Goal: Task Accomplishment & Management: Use online tool/utility

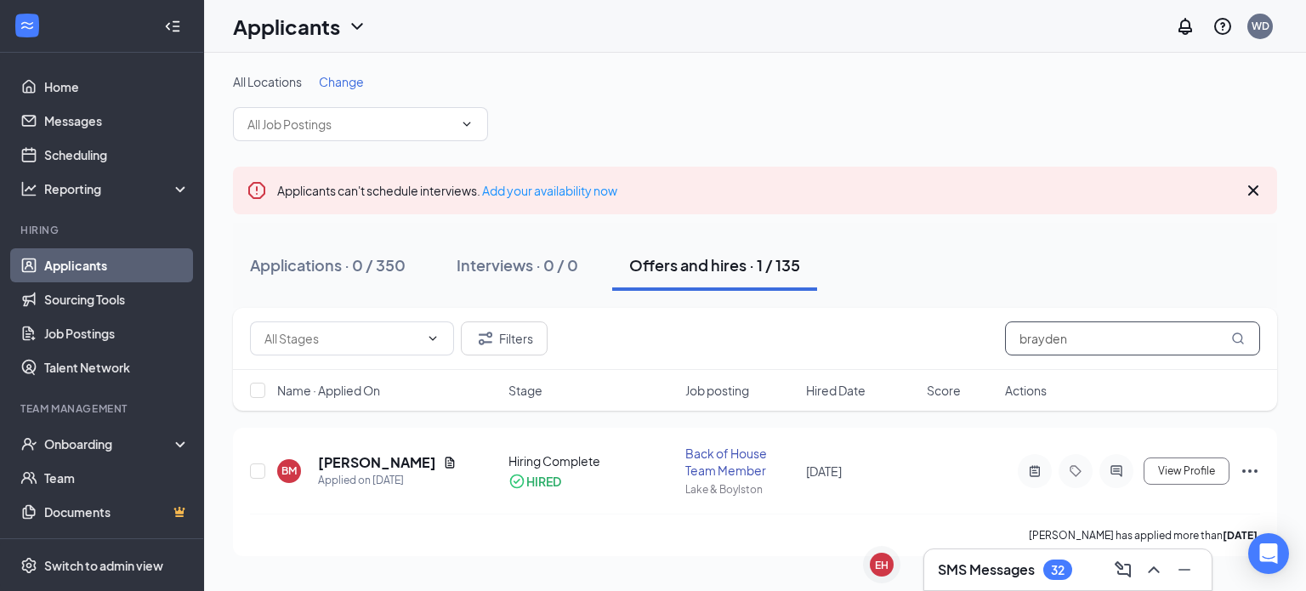
drag, startPoint x: 1122, startPoint y: 336, endPoint x: 816, endPoint y: 368, distance: 307.0
click at [816, 368] on div "Filters brayden" at bounding box center [755, 339] width 1044 height 62
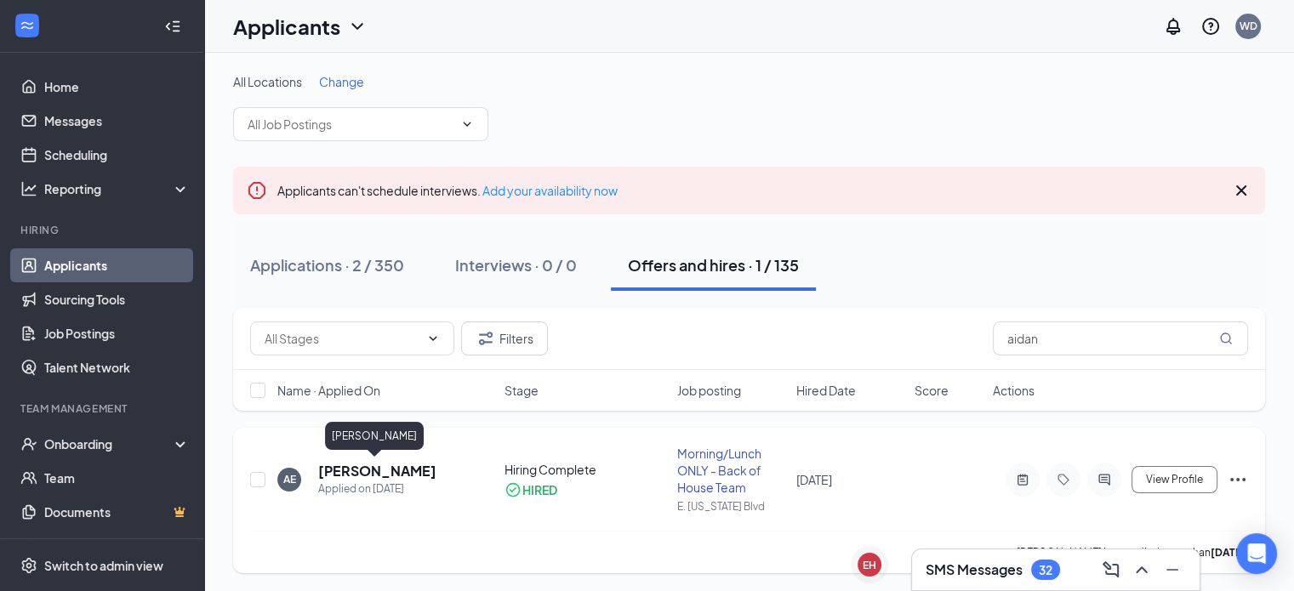
click at [369, 465] on h5 "[PERSON_NAME]" at bounding box center [377, 471] width 118 height 19
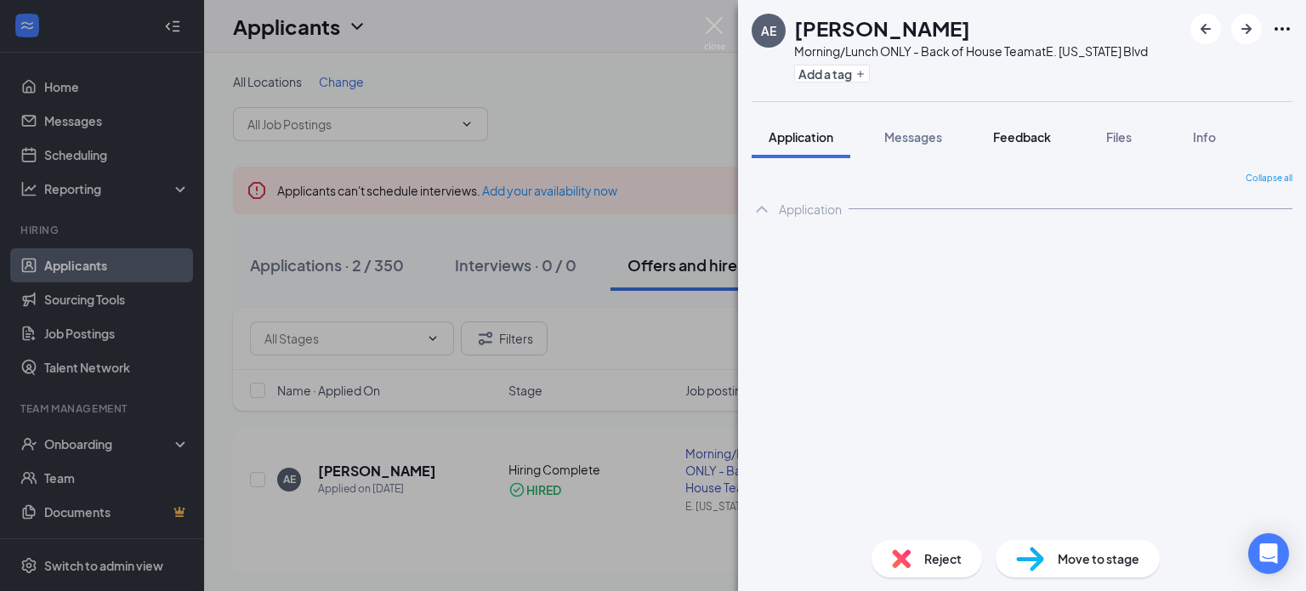
click at [1046, 137] on span "Feedback" at bounding box center [1022, 136] width 58 height 15
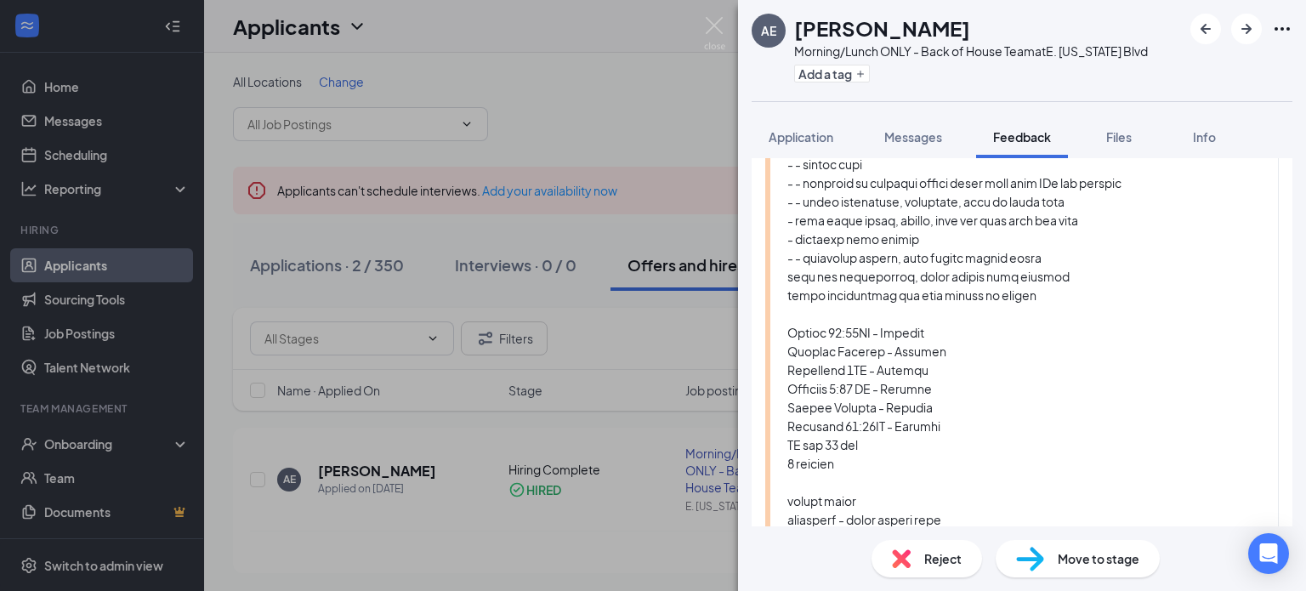
scroll to position [289, 0]
click at [884, 363] on div at bounding box center [1025, 369] width 474 height 655
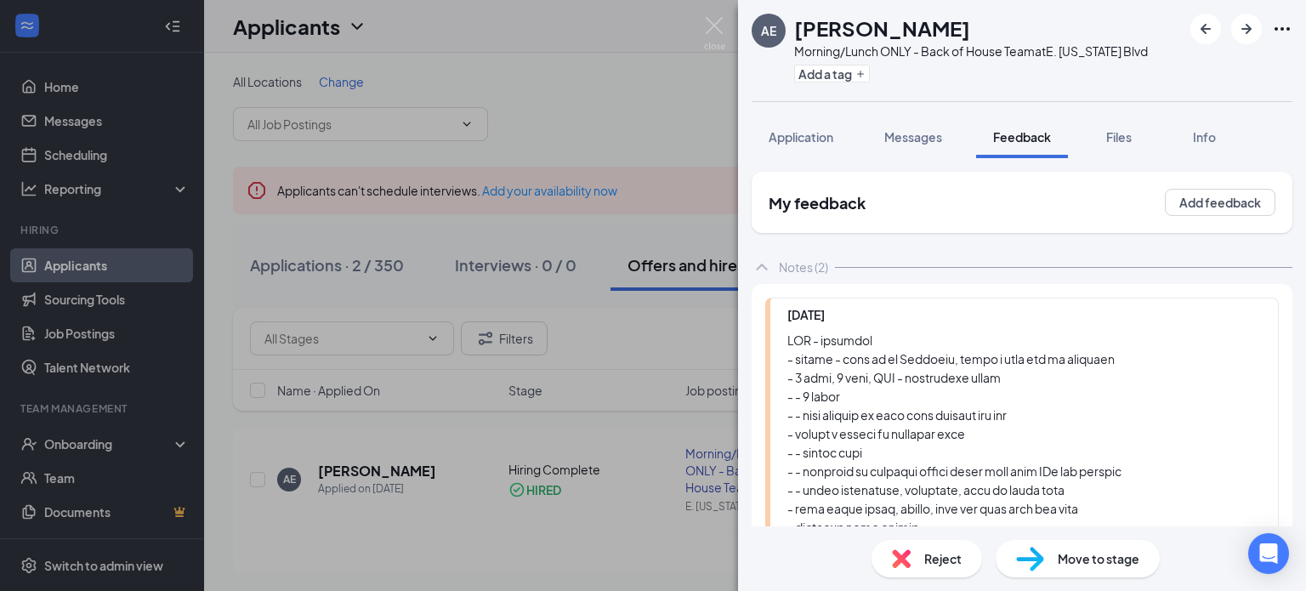
click at [652, 71] on div "AE [PERSON_NAME] Morning/Lunch ONLY - Back of House Team at [GEOGRAPHIC_DATA][U…" at bounding box center [653, 295] width 1306 height 591
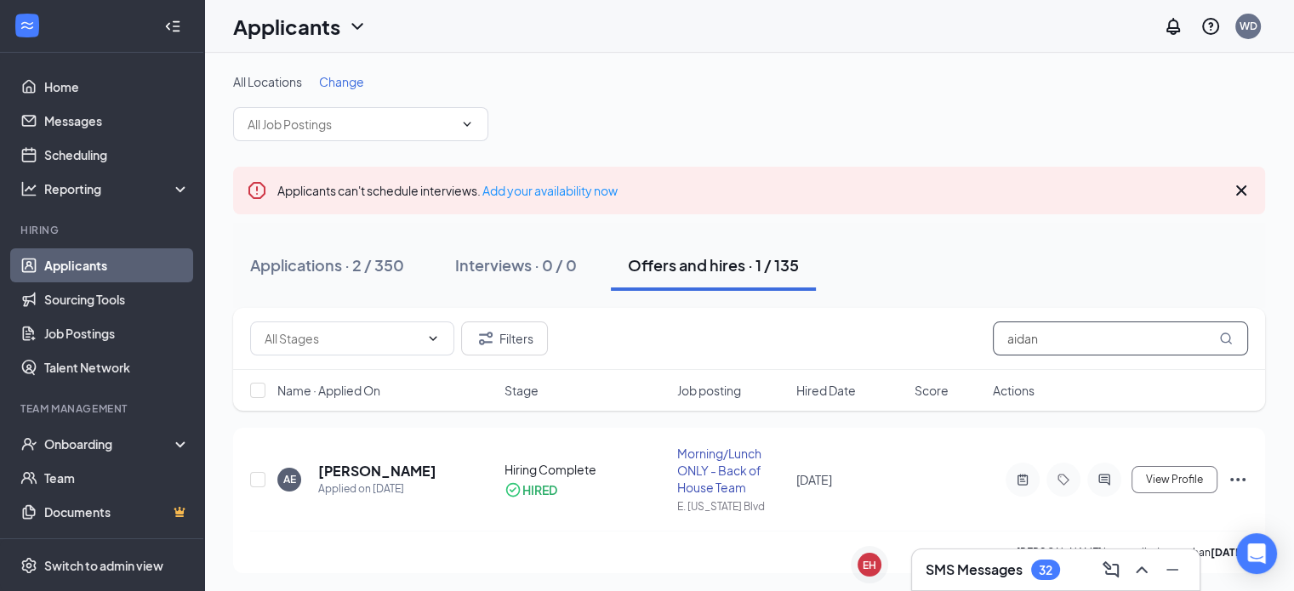
drag, startPoint x: 1049, startPoint y: 333, endPoint x: 891, endPoint y: 343, distance: 157.7
click at [891, 343] on div "Filters aidan" at bounding box center [749, 338] width 998 height 34
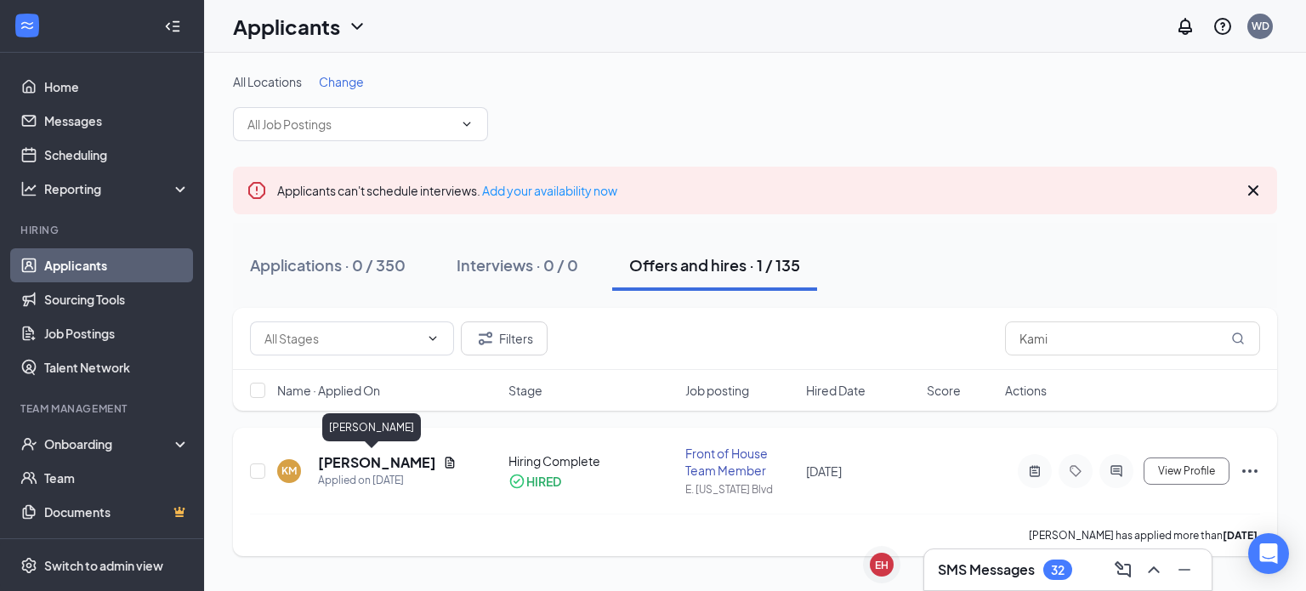
click at [347, 458] on h5 "[PERSON_NAME]" at bounding box center [377, 462] width 118 height 19
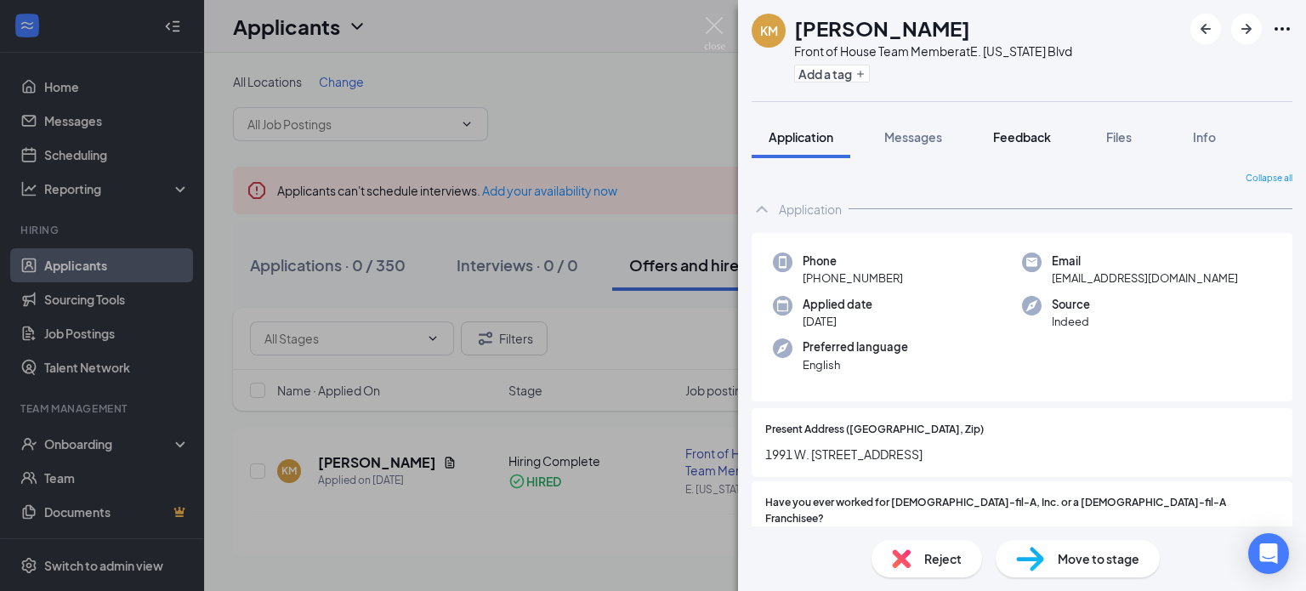
click at [1034, 135] on span "Feedback" at bounding box center [1022, 136] width 58 height 15
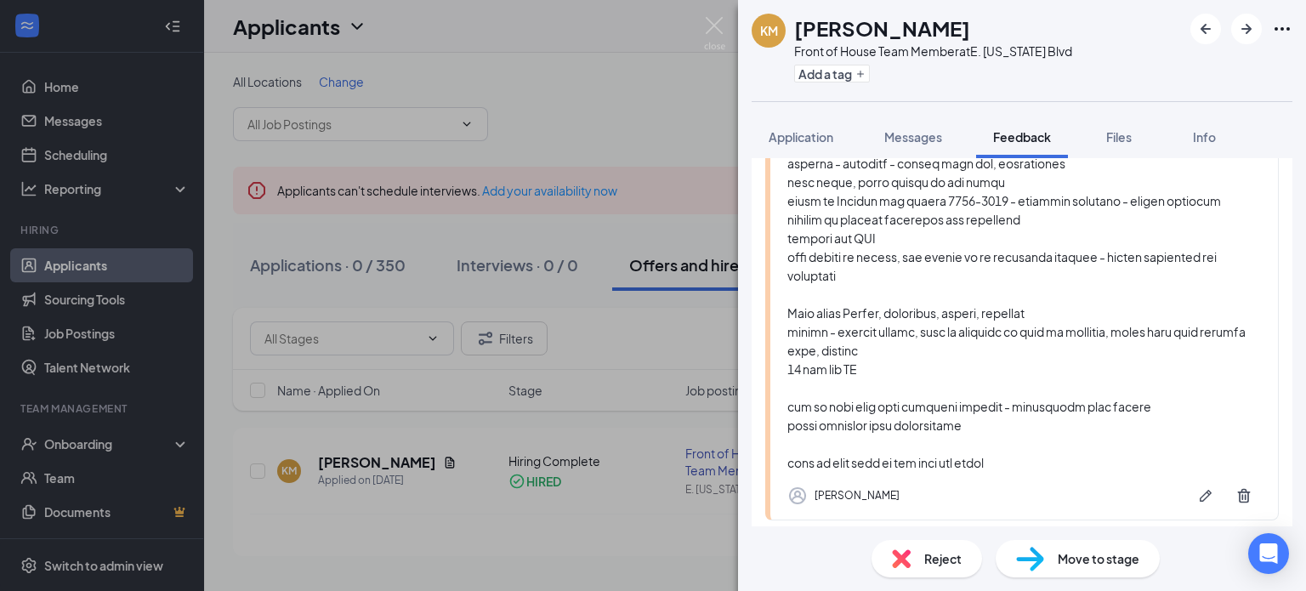
scroll to position [401, 0]
click at [878, 290] on div at bounding box center [1025, 200] width 474 height 543
click at [929, 295] on div at bounding box center [1025, 200] width 474 height 543
click at [994, 295] on div at bounding box center [1025, 200] width 474 height 543
click at [1032, 293] on div at bounding box center [1025, 200] width 474 height 543
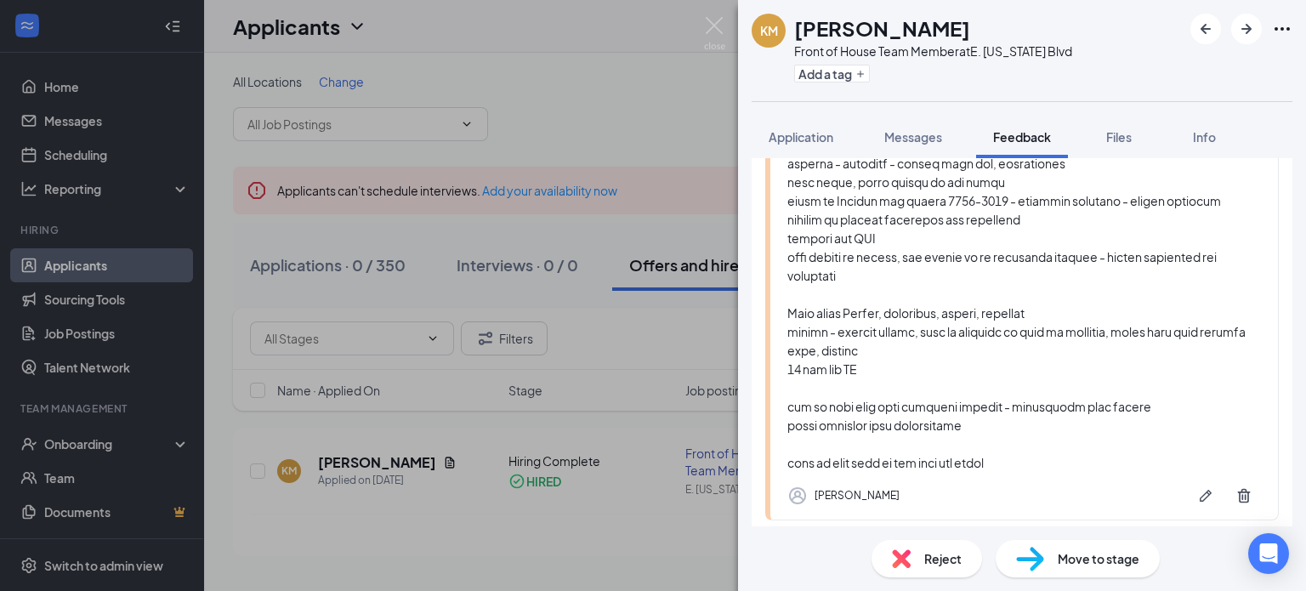
click at [708, 27] on img at bounding box center [714, 33] width 21 height 33
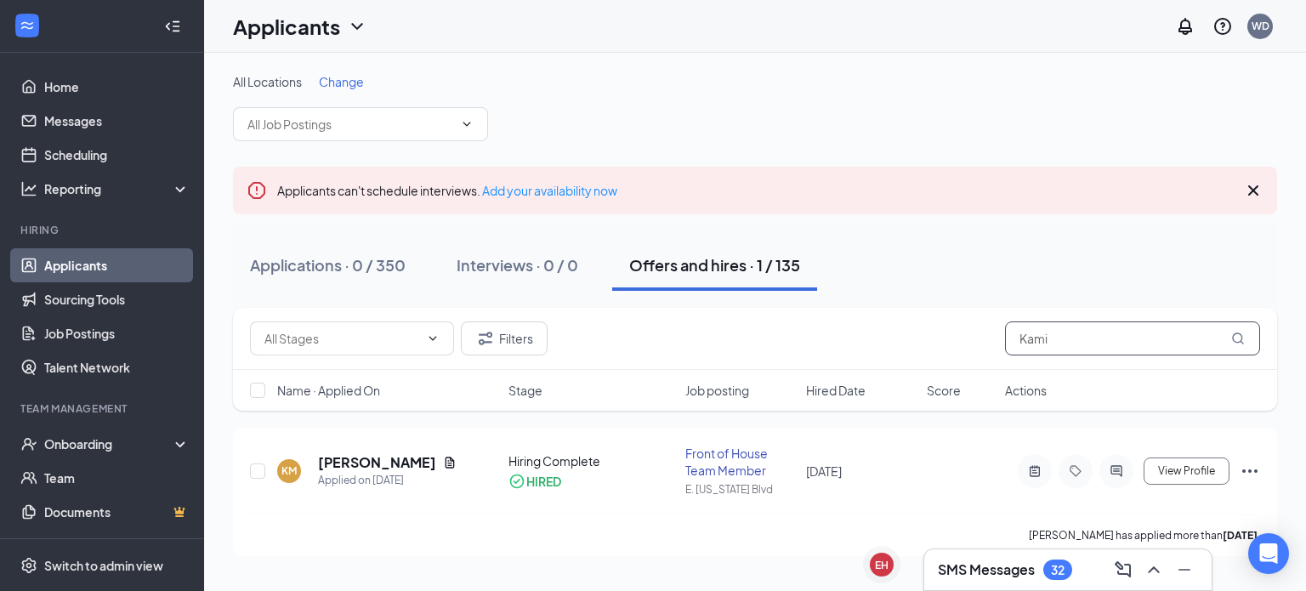
drag, startPoint x: 964, startPoint y: 353, endPoint x: 899, endPoint y: 345, distance: 65.1
click at [899, 345] on div "Filters Kami" at bounding box center [755, 338] width 1010 height 34
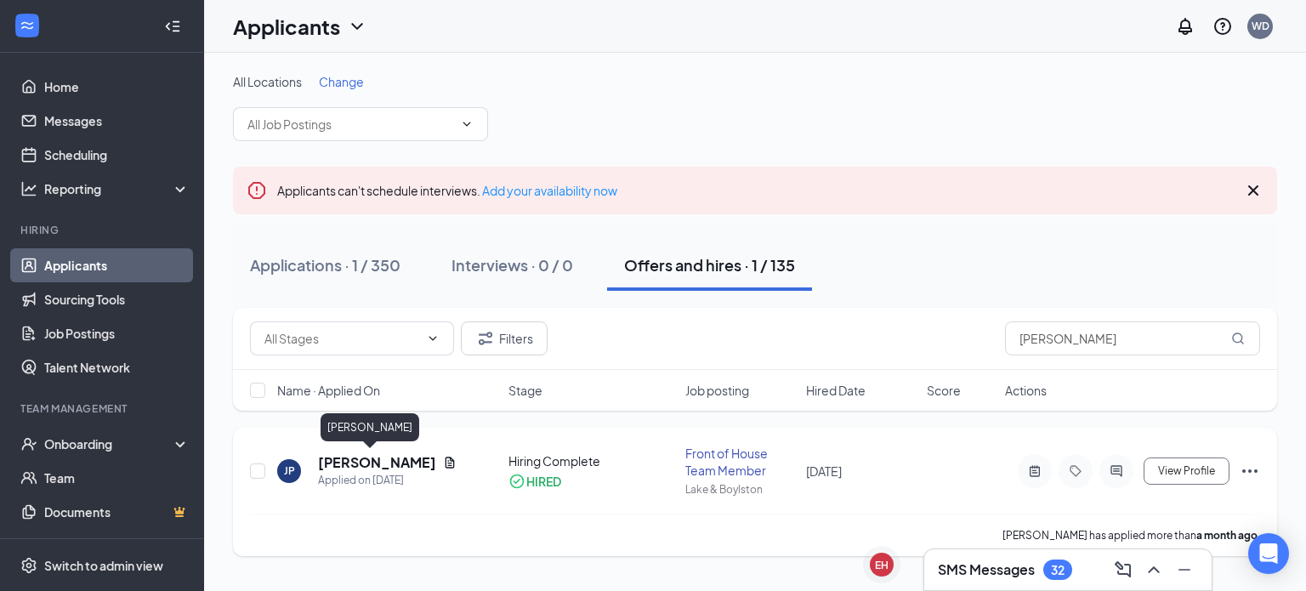
click at [359, 467] on h5 "[PERSON_NAME]" at bounding box center [377, 462] width 118 height 19
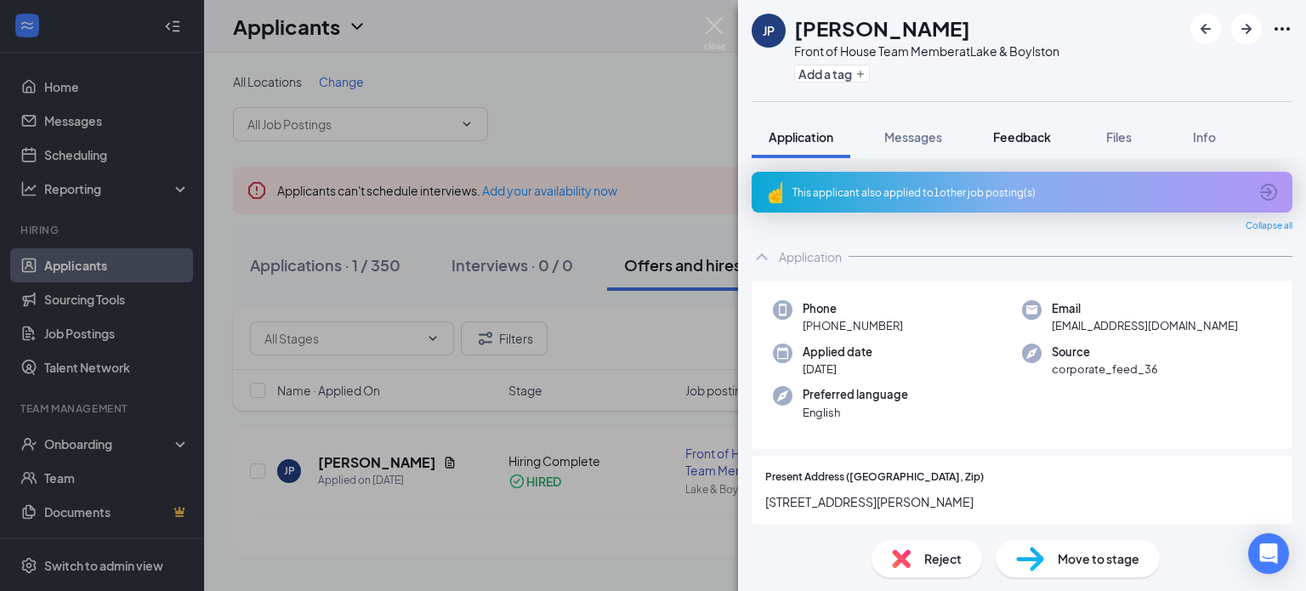
click at [1020, 135] on span "Feedback" at bounding box center [1022, 136] width 58 height 15
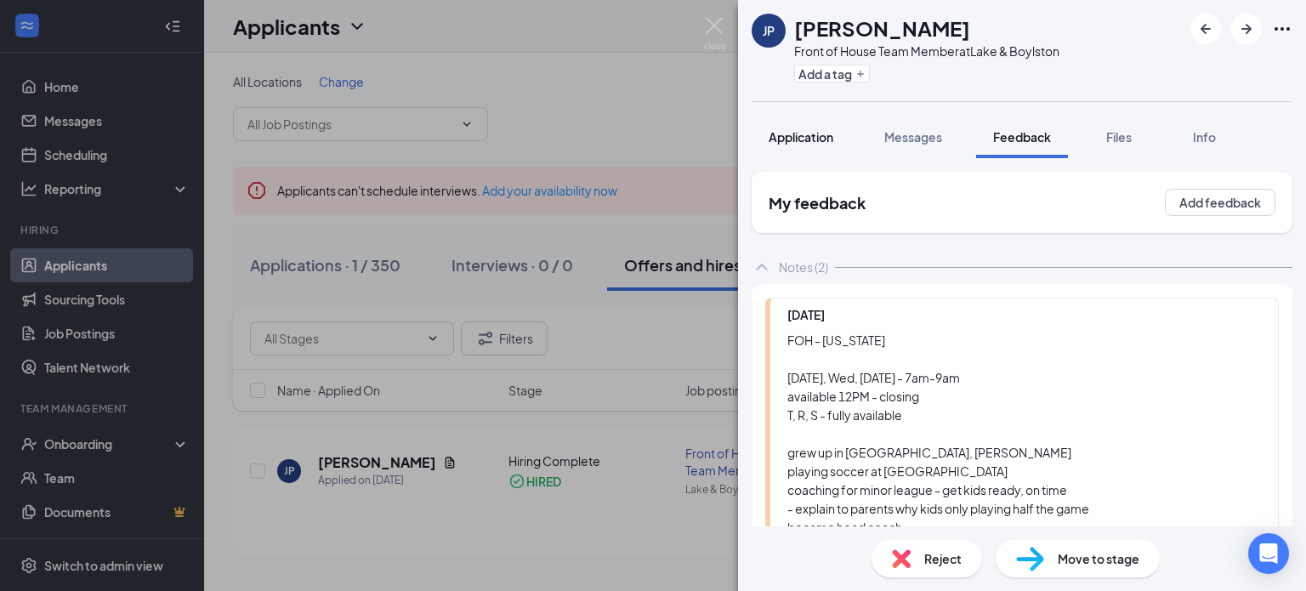
click at [814, 142] on span "Application" at bounding box center [801, 136] width 65 height 15
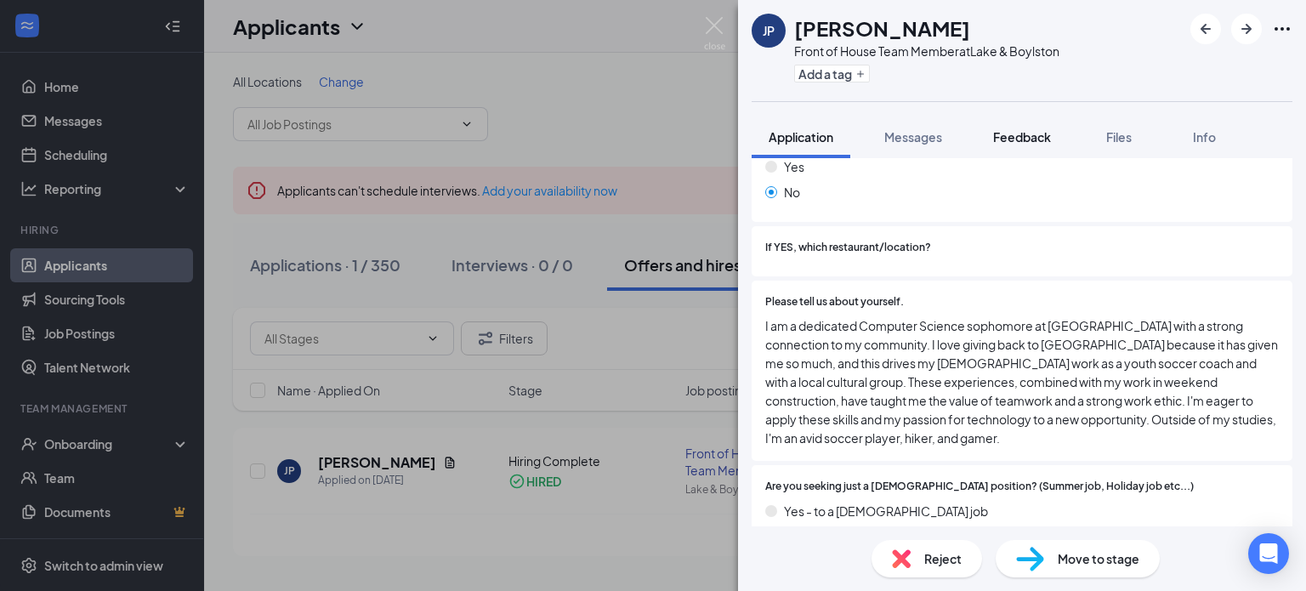
scroll to position [408, 0]
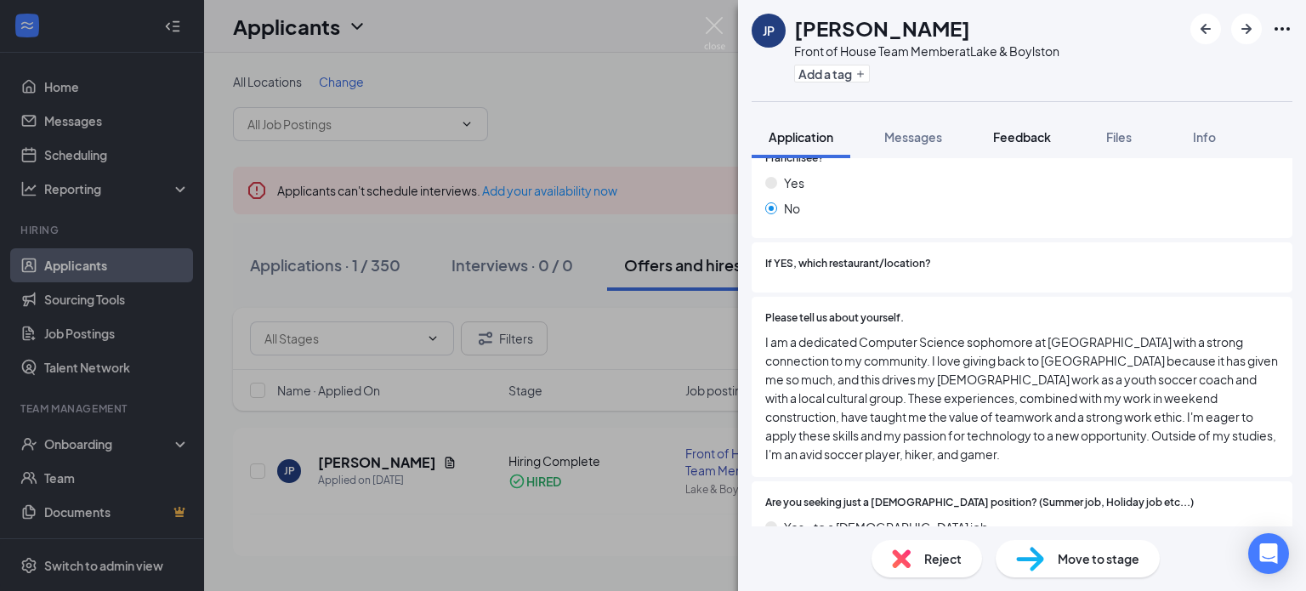
click at [1004, 145] on button "Feedback" at bounding box center [1022, 137] width 92 height 43
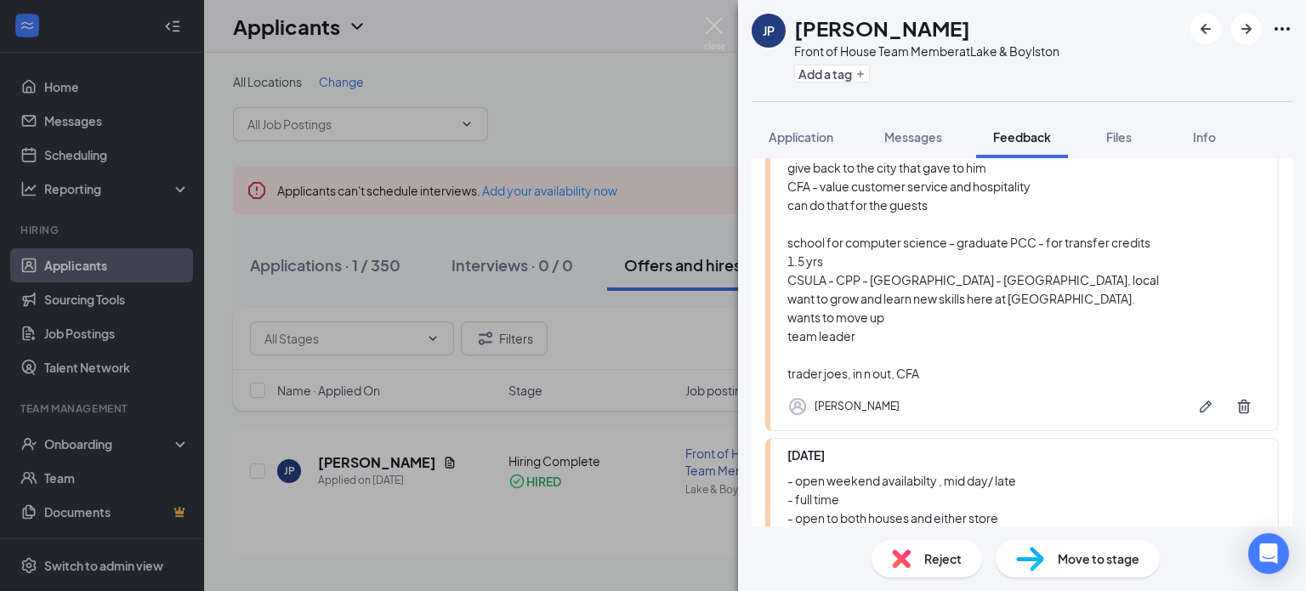
scroll to position [458, 0]
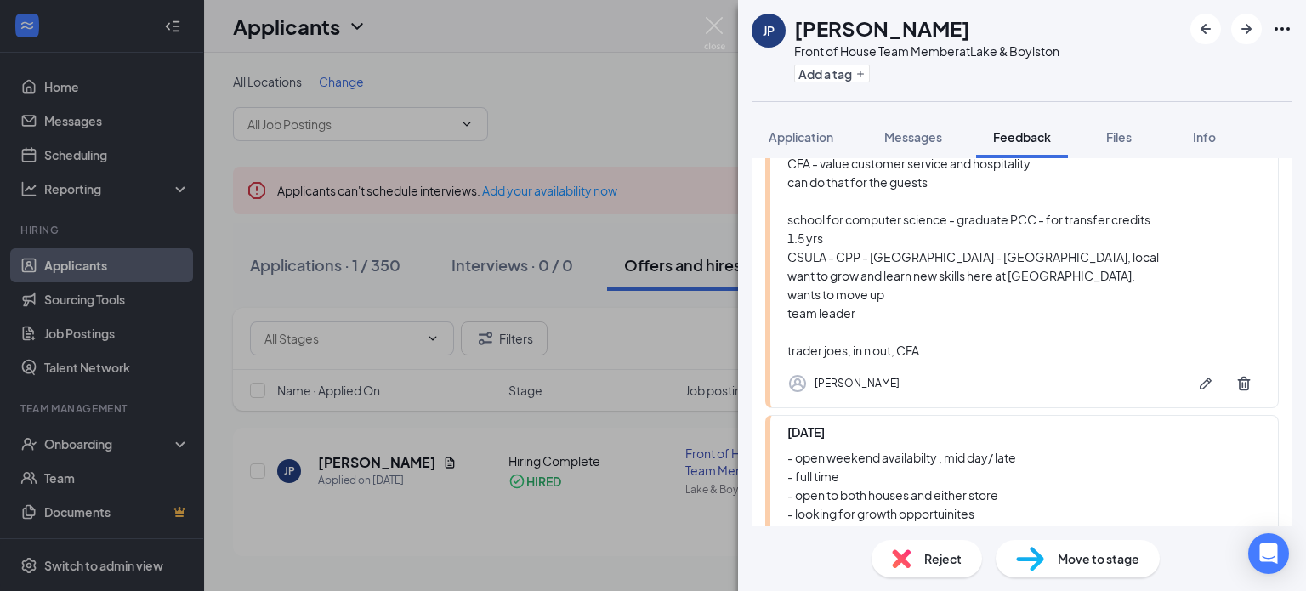
click at [913, 309] on div "FOH - [US_STATE] [DATE], Wed, [DATE] - 7am-9am available 12PM - closing T, R, S…" at bounding box center [1025, 116] width 474 height 486
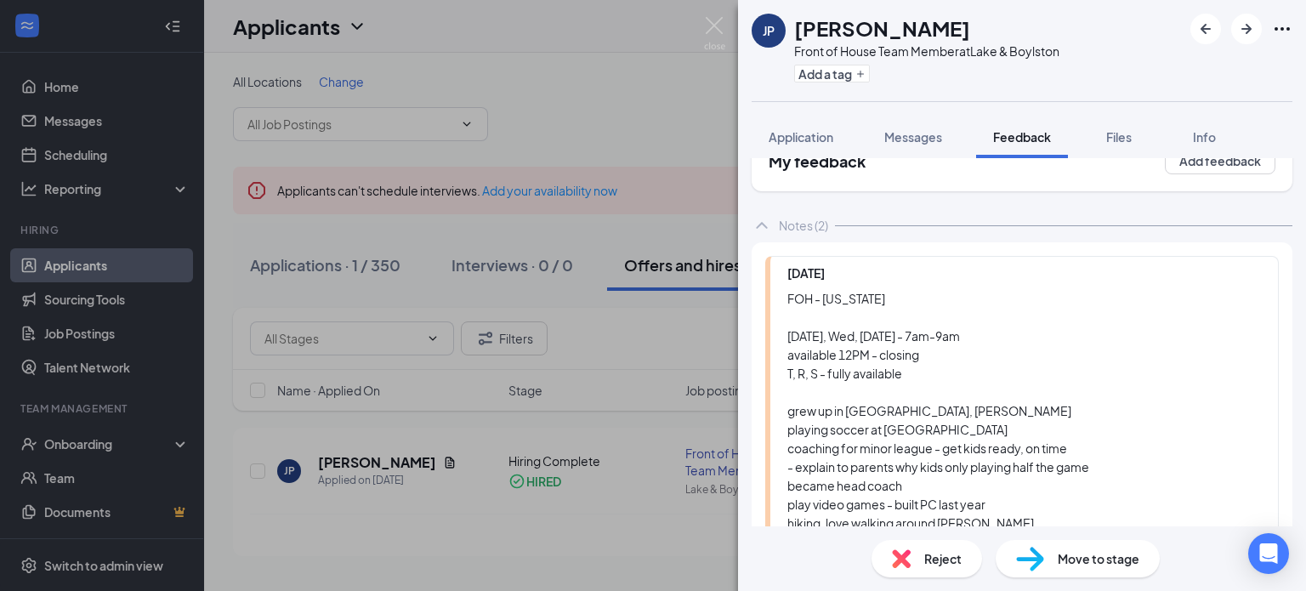
scroll to position [0, 0]
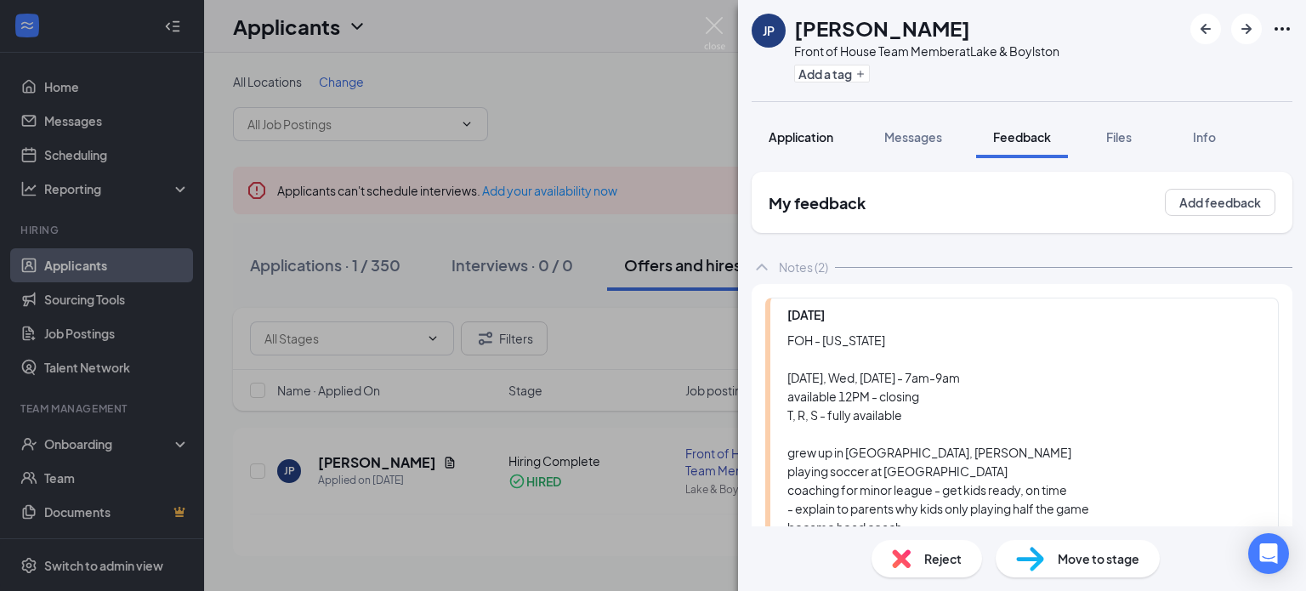
click at [829, 131] on span "Application" at bounding box center [801, 136] width 65 height 15
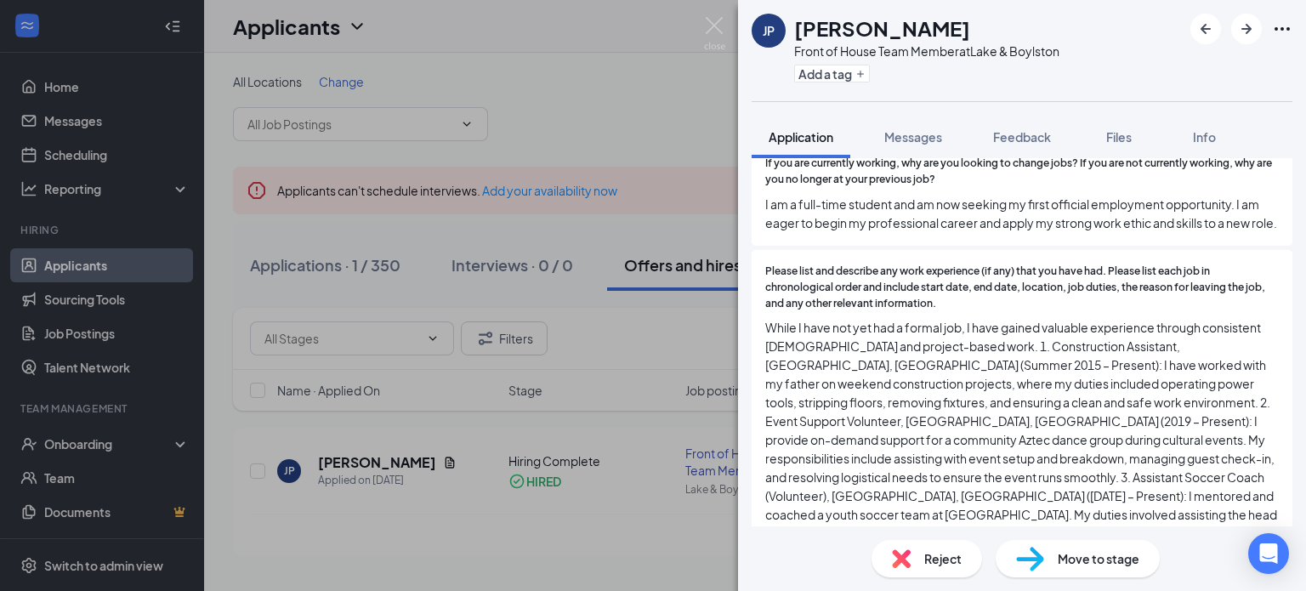
scroll to position [1058, 0]
click at [1029, 142] on span "Feedback" at bounding box center [1022, 136] width 58 height 15
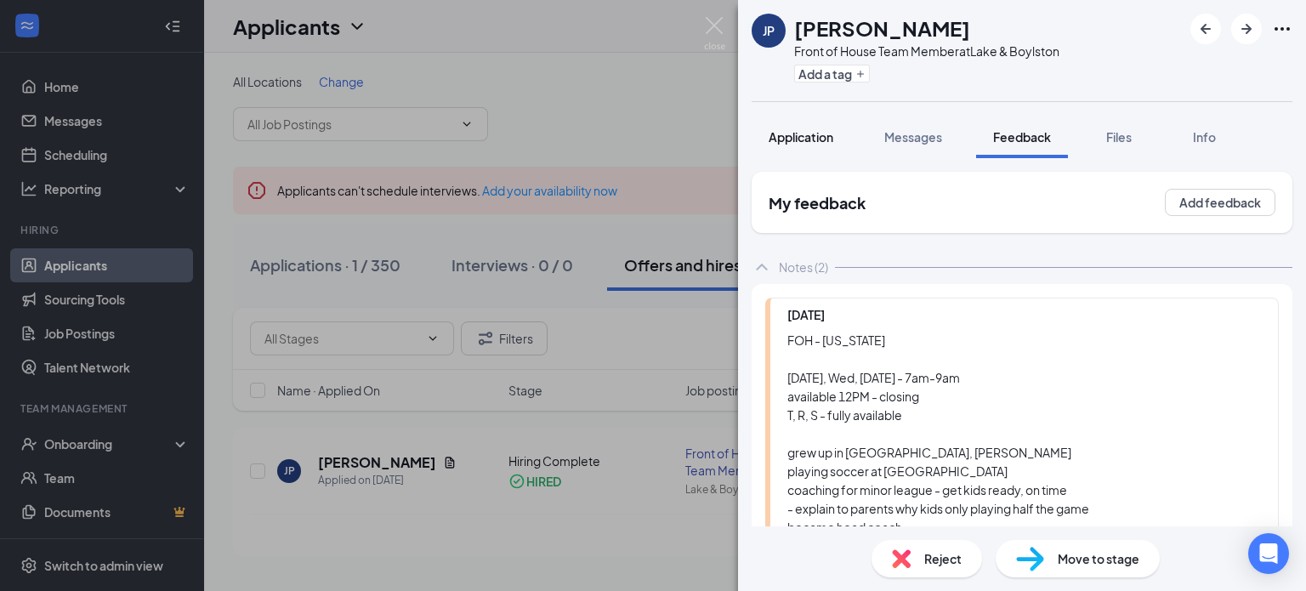
click at [814, 145] on div "Application" at bounding box center [801, 136] width 65 height 17
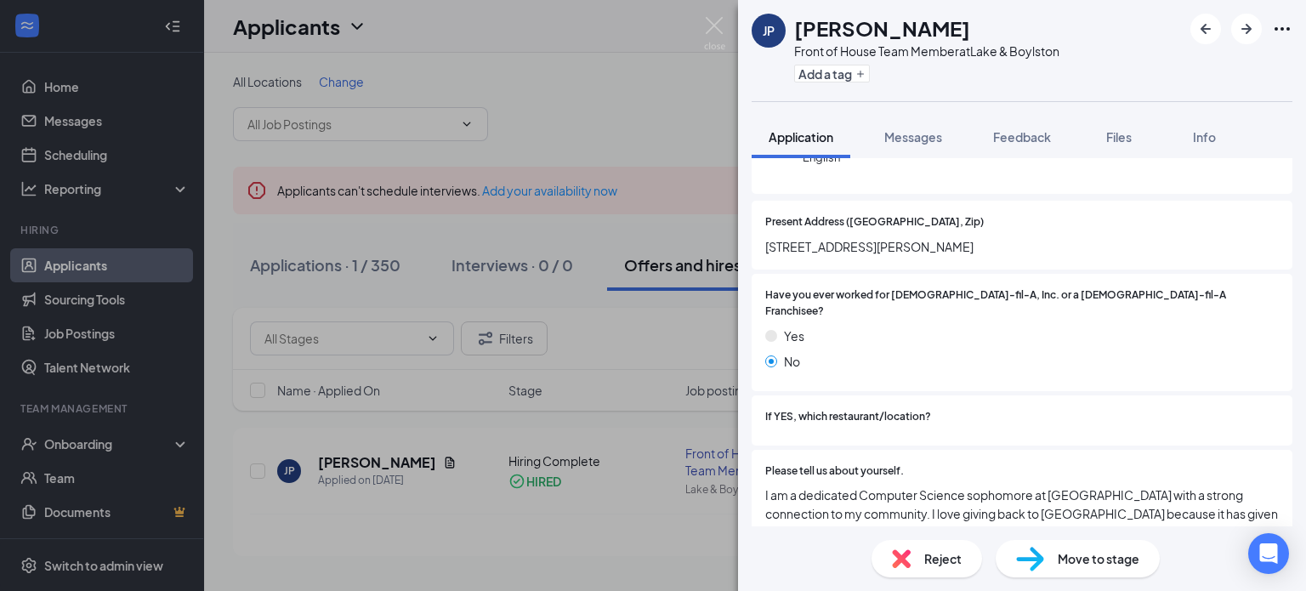
scroll to position [244, 0]
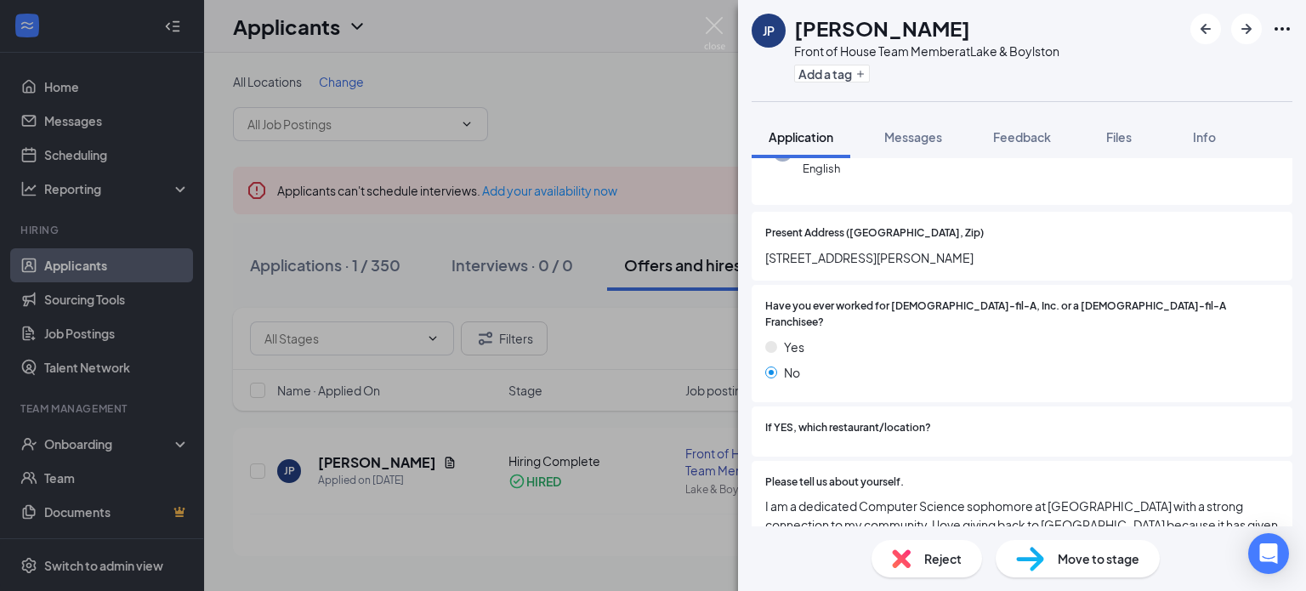
click at [933, 260] on span "[STREET_ADDRESS][PERSON_NAME]" at bounding box center [1022, 257] width 514 height 19
click at [701, 28] on div "JP [PERSON_NAME] Front of House Team Member at Lake & Boylston Add a tag Applic…" at bounding box center [653, 295] width 1306 height 591
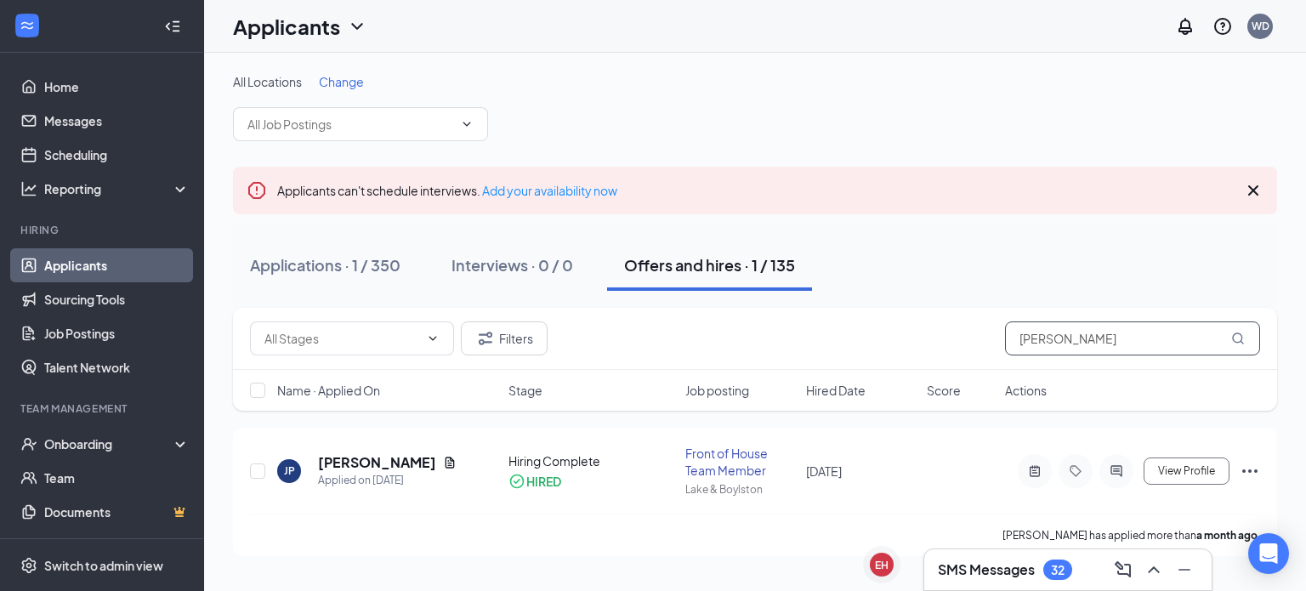
drag, startPoint x: 1103, startPoint y: 336, endPoint x: 920, endPoint y: 364, distance: 185.0
click at [920, 364] on div "Filters [PERSON_NAME]" at bounding box center [755, 339] width 1044 height 62
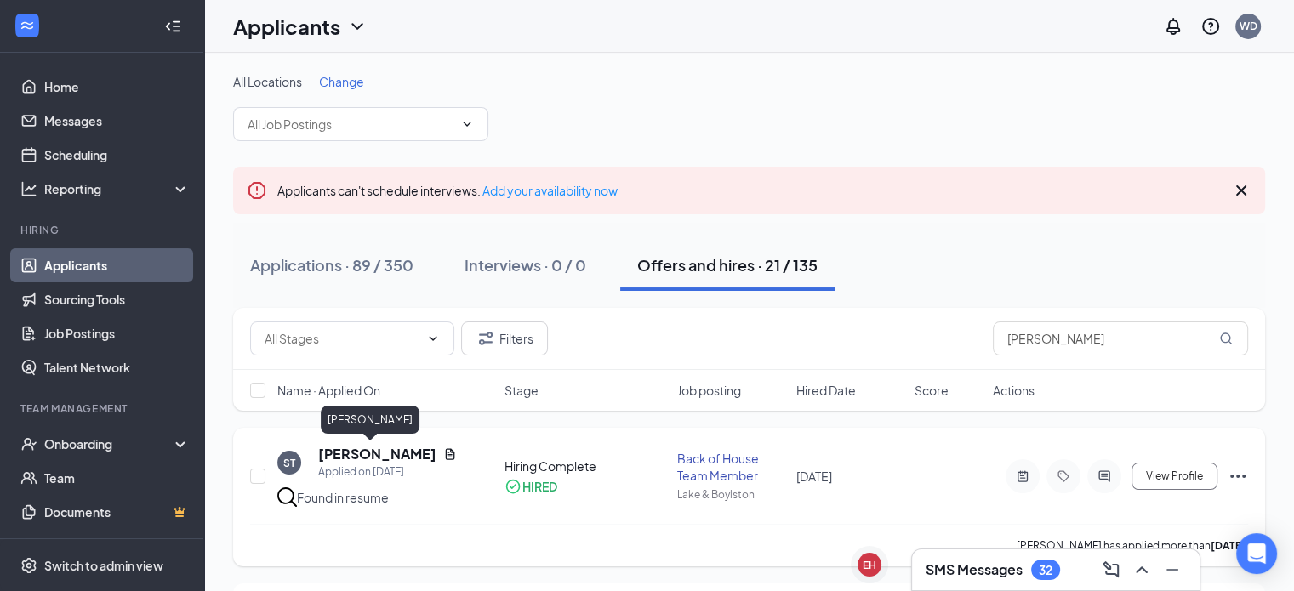
click at [333, 460] on h5 "[PERSON_NAME]" at bounding box center [377, 454] width 118 height 19
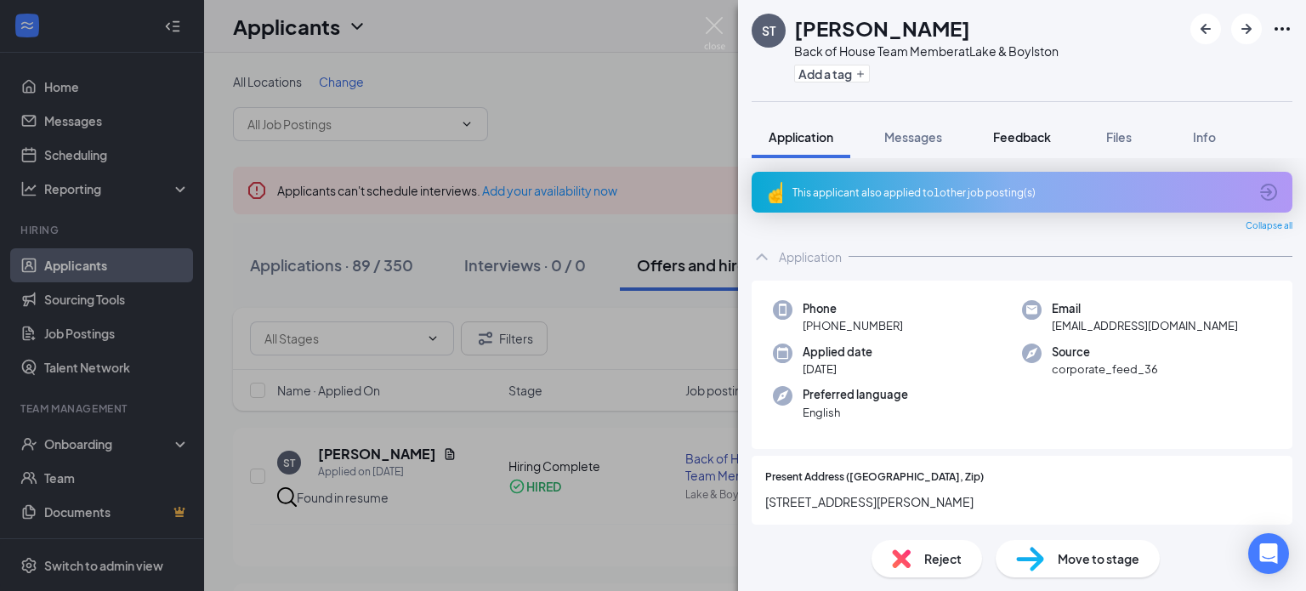
click at [1021, 139] on span "Feedback" at bounding box center [1022, 136] width 58 height 15
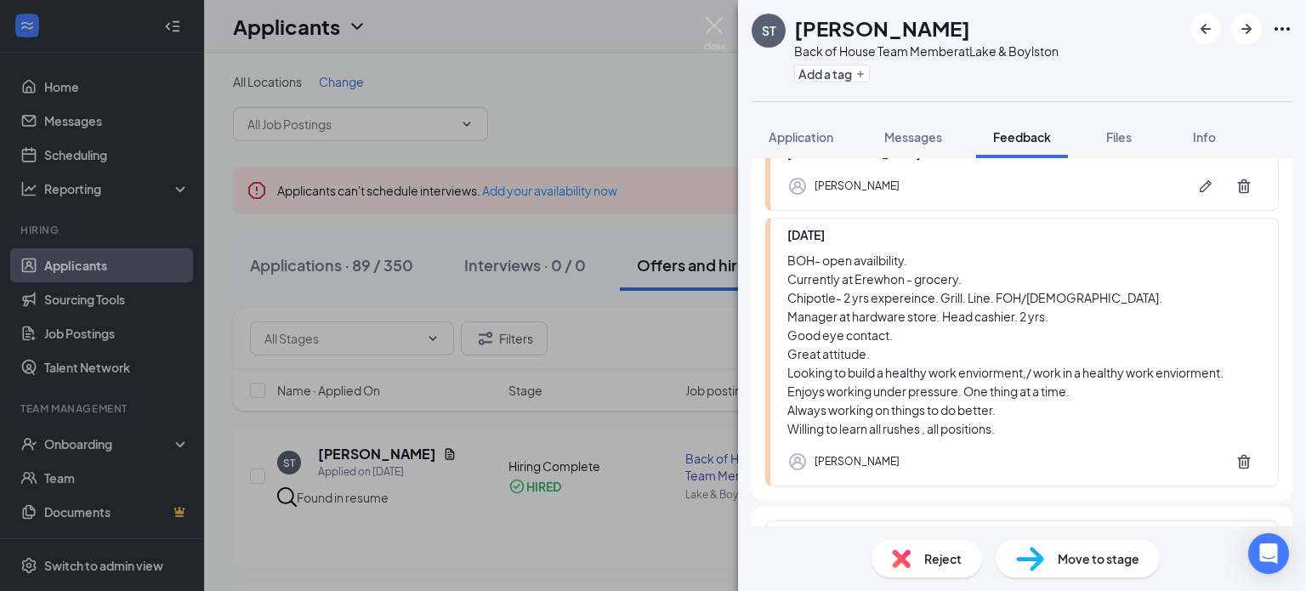
scroll to position [333, 0]
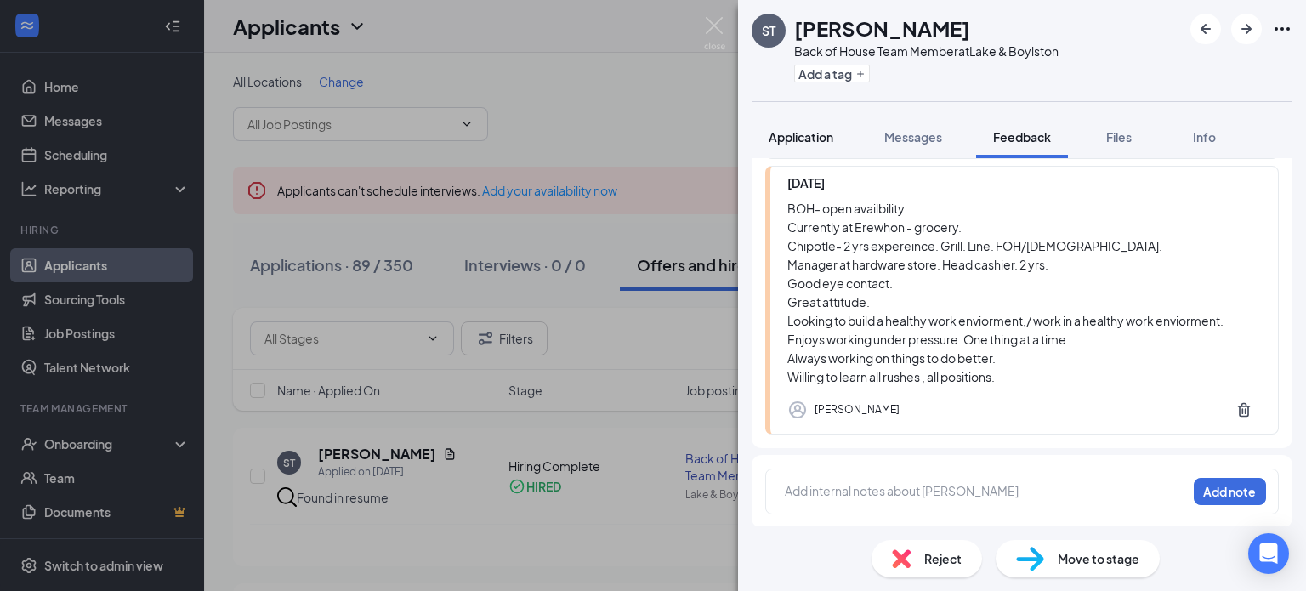
click at [812, 145] on button "Application" at bounding box center [801, 137] width 99 height 43
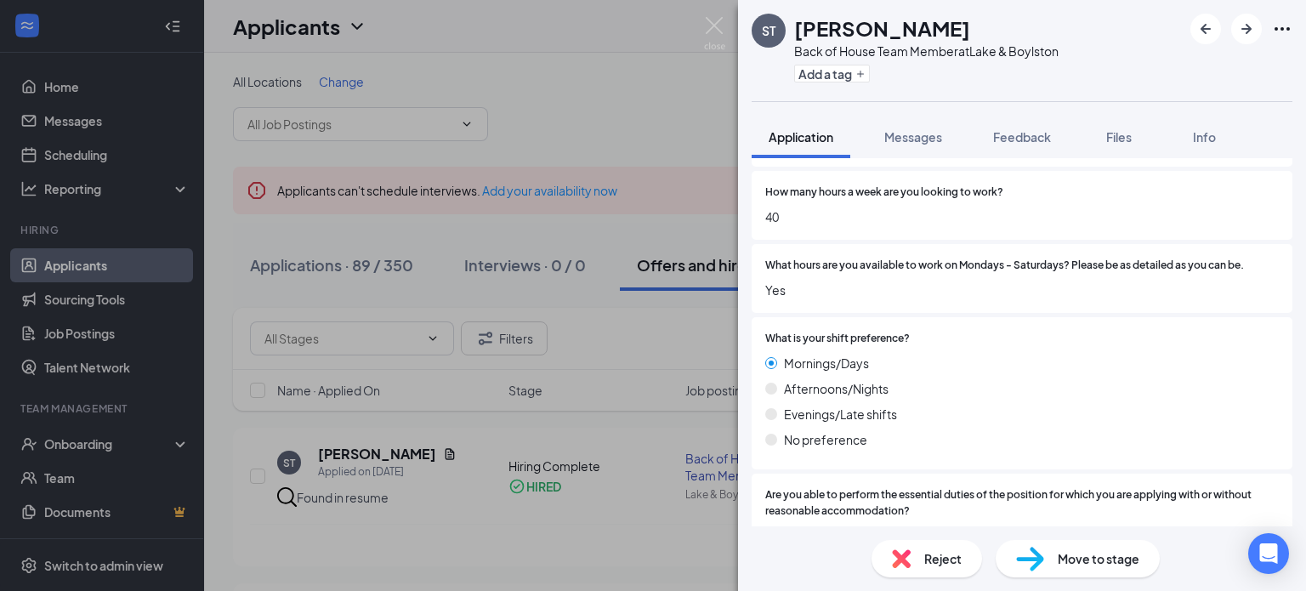
scroll to position [1473, 0]
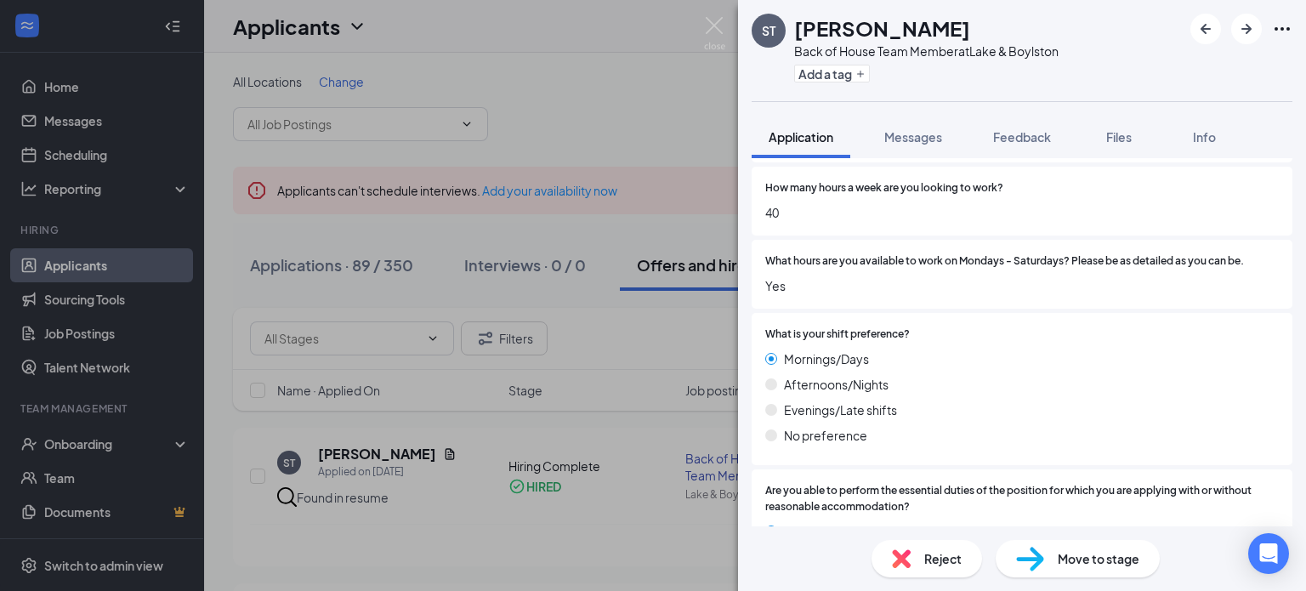
click at [702, 32] on div "ST [PERSON_NAME] Back of House Team Member at Lake & Boylston Add a tag Applica…" at bounding box center [653, 295] width 1306 height 591
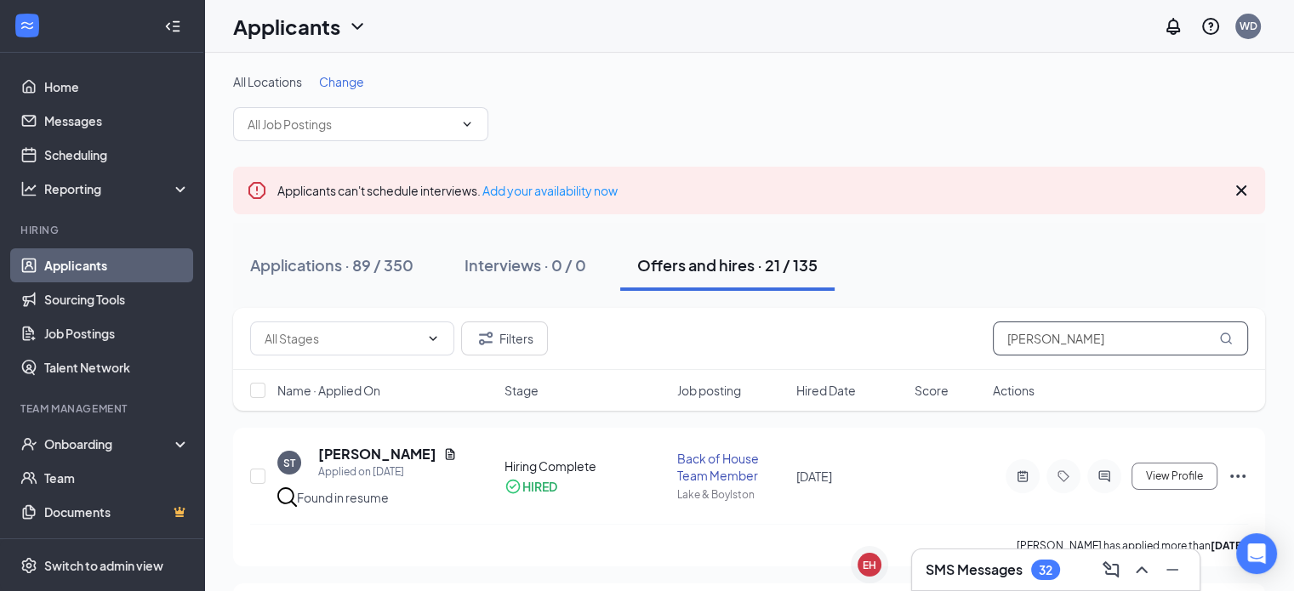
drag, startPoint x: 1024, startPoint y: 343, endPoint x: 801, endPoint y: 345, distance: 222.8
click at [801, 345] on div "Filters [PERSON_NAME]" at bounding box center [749, 338] width 998 height 34
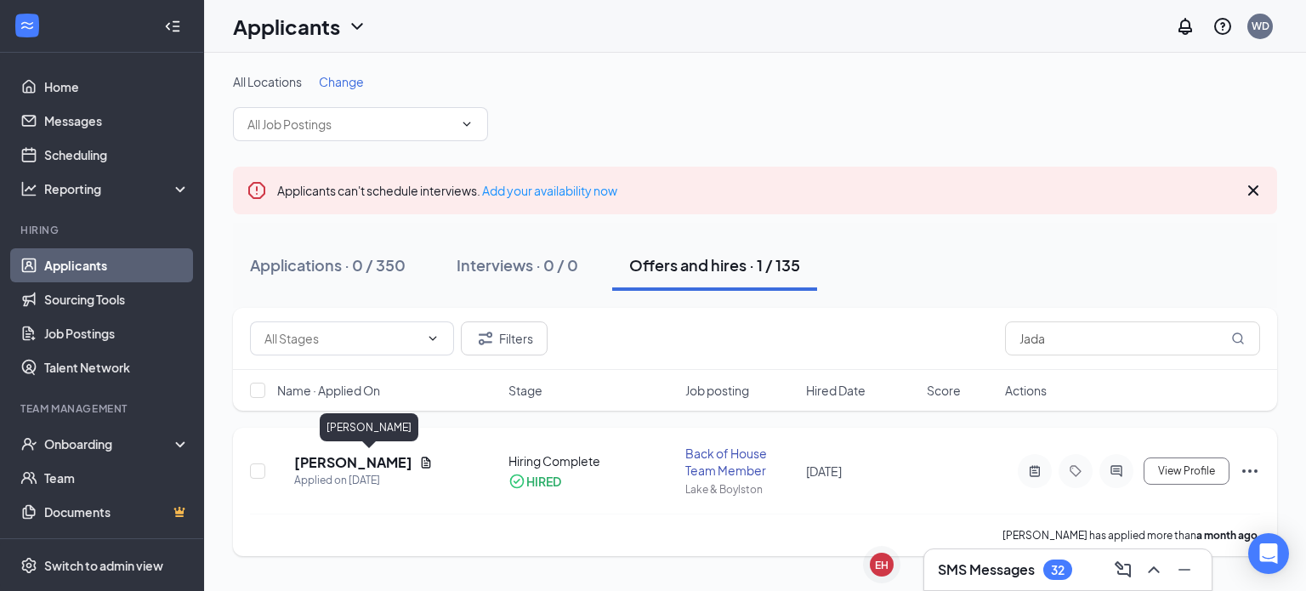
click at [360, 465] on h5 "[PERSON_NAME]" at bounding box center [353, 462] width 118 height 19
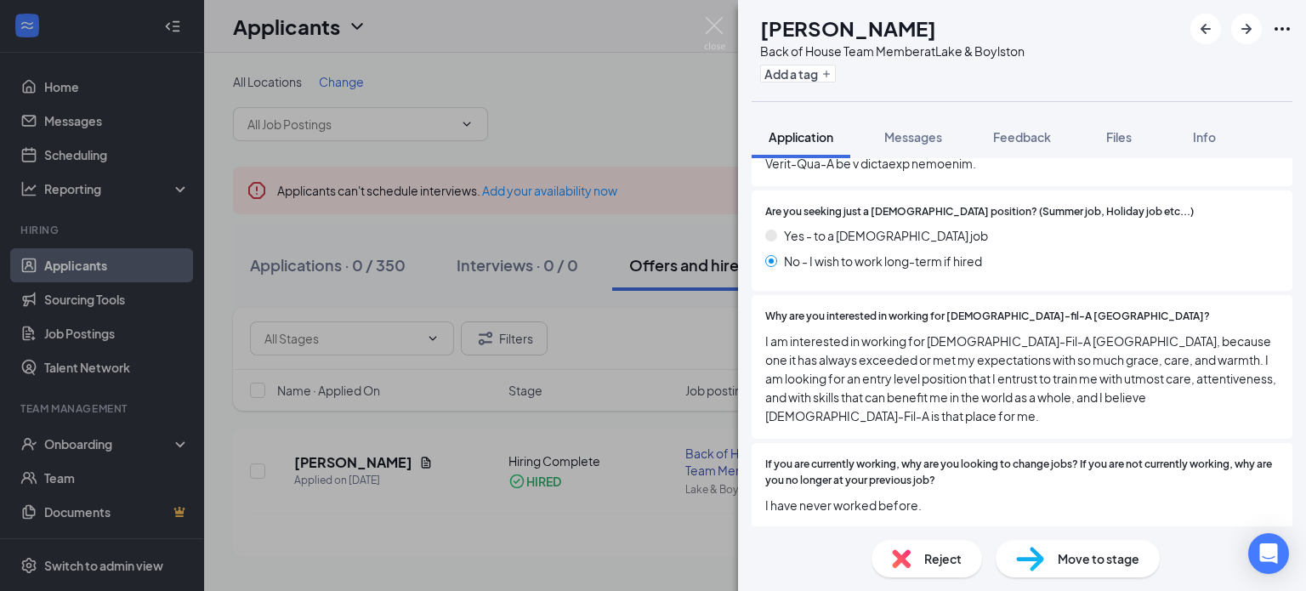
scroll to position [748, 0]
click at [1002, 136] on span "Feedback" at bounding box center [1022, 136] width 58 height 15
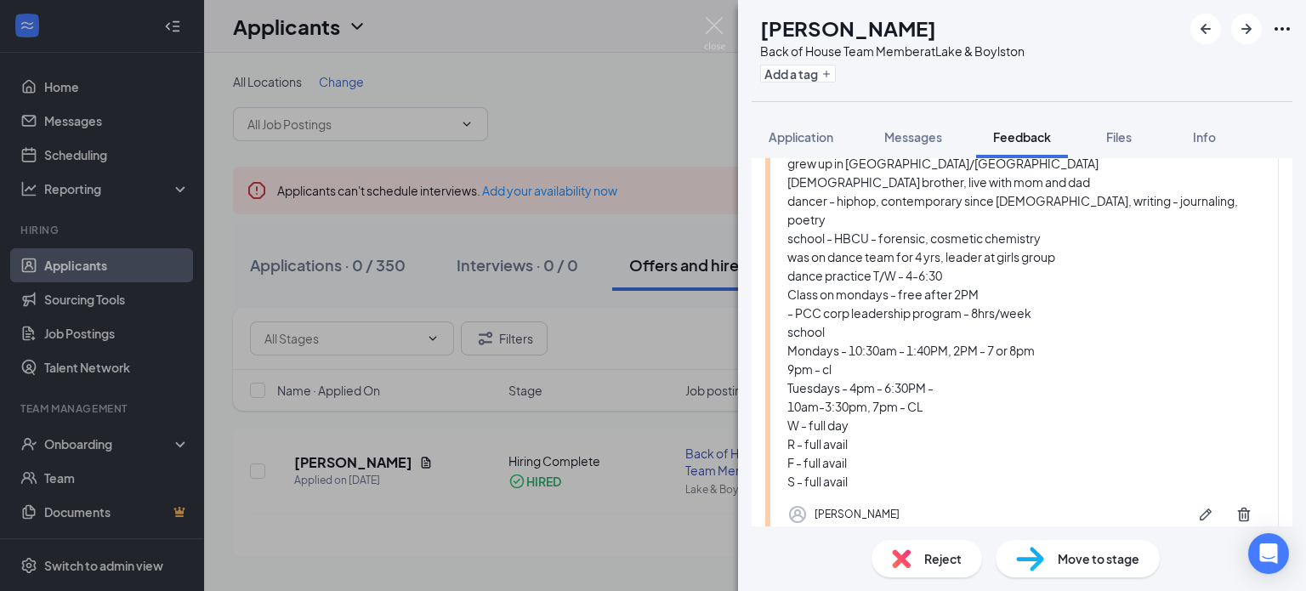
scroll to position [179, 0]
click at [919, 377] on div "grew up in [GEOGRAPHIC_DATA]/[GEOGRAPHIC_DATA] [DEMOGRAPHIC_DATA] brother, live…" at bounding box center [1025, 320] width 474 height 337
click at [894, 387] on div "grew up in [GEOGRAPHIC_DATA]/[GEOGRAPHIC_DATA] [DEMOGRAPHIC_DATA] brother, live…" at bounding box center [1025, 320] width 474 height 337
drag, startPoint x: 930, startPoint y: 381, endPoint x: 780, endPoint y: 385, distance: 149.7
click at [780, 385] on div "[DATE] grew up in [GEOGRAPHIC_DATA]/[GEOGRAPHIC_DATA] [DEMOGRAPHIC_DATA] brothe…" at bounding box center [1022, 328] width 514 height 418
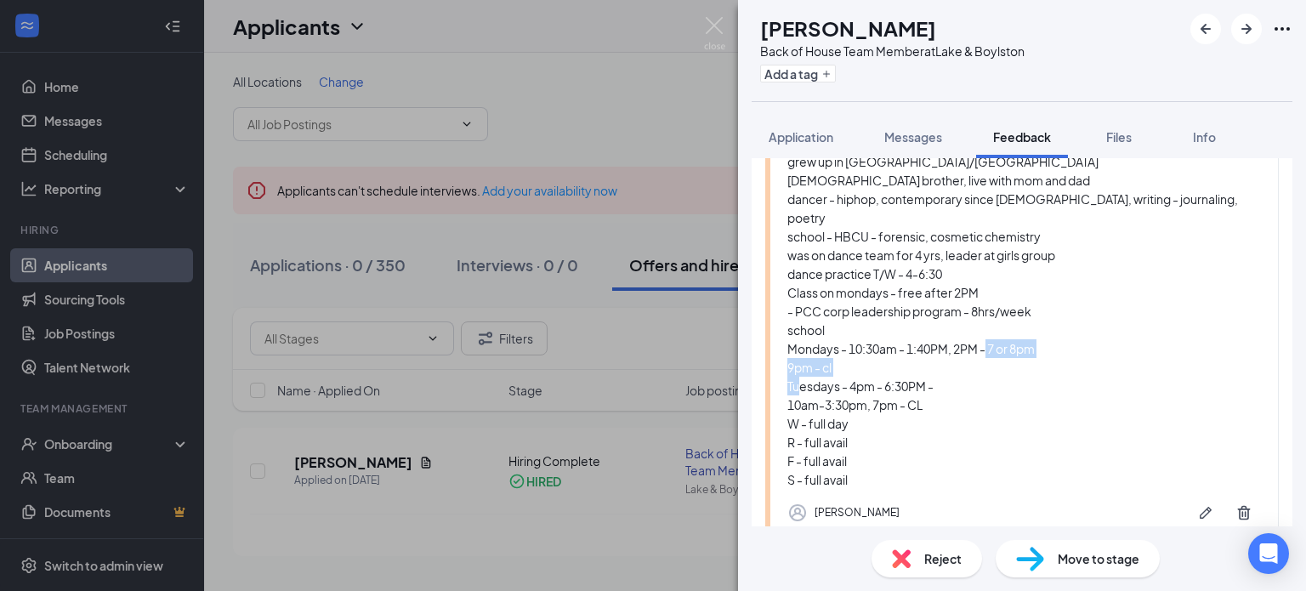
click at [966, 392] on div "grew up in [GEOGRAPHIC_DATA]/[GEOGRAPHIC_DATA] [DEMOGRAPHIC_DATA] brother, live…" at bounding box center [1025, 320] width 474 height 337
click at [711, 33] on img at bounding box center [714, 33] width 21 height 33
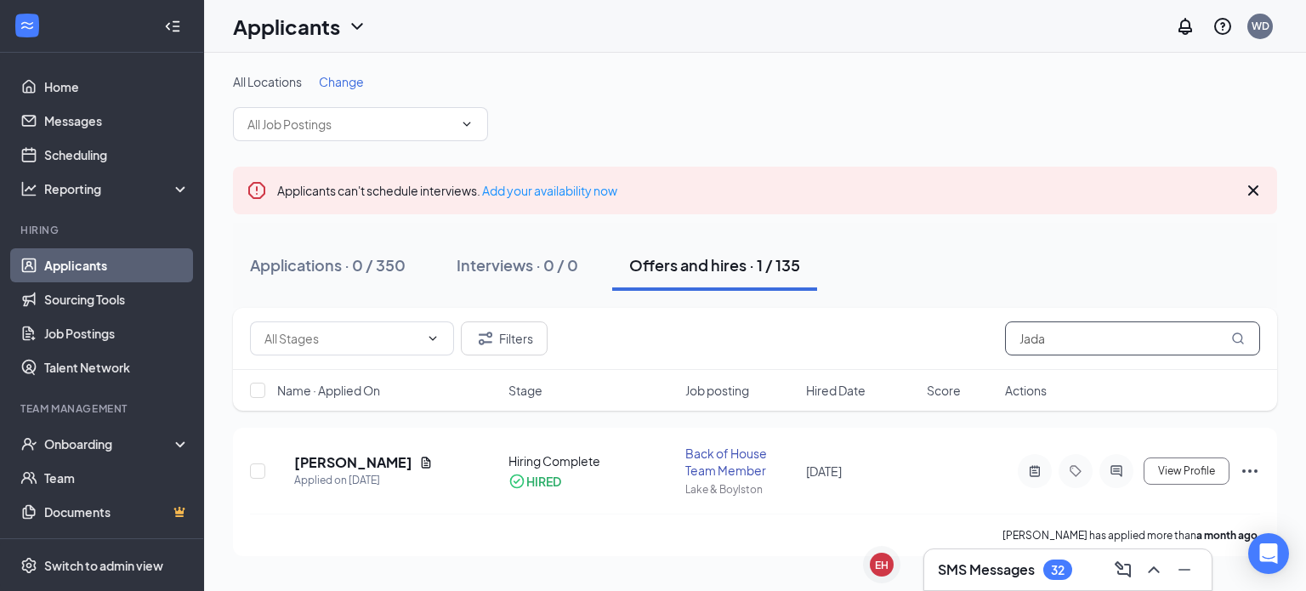
drag, startPoint x: 1077, startPoint y: 334, endPoint x: 884, endPoint y: 343, distance: 193.2
click at [884, 343] on div "Filters Jada" at bounding box center [755, 338] width 1010 height 34
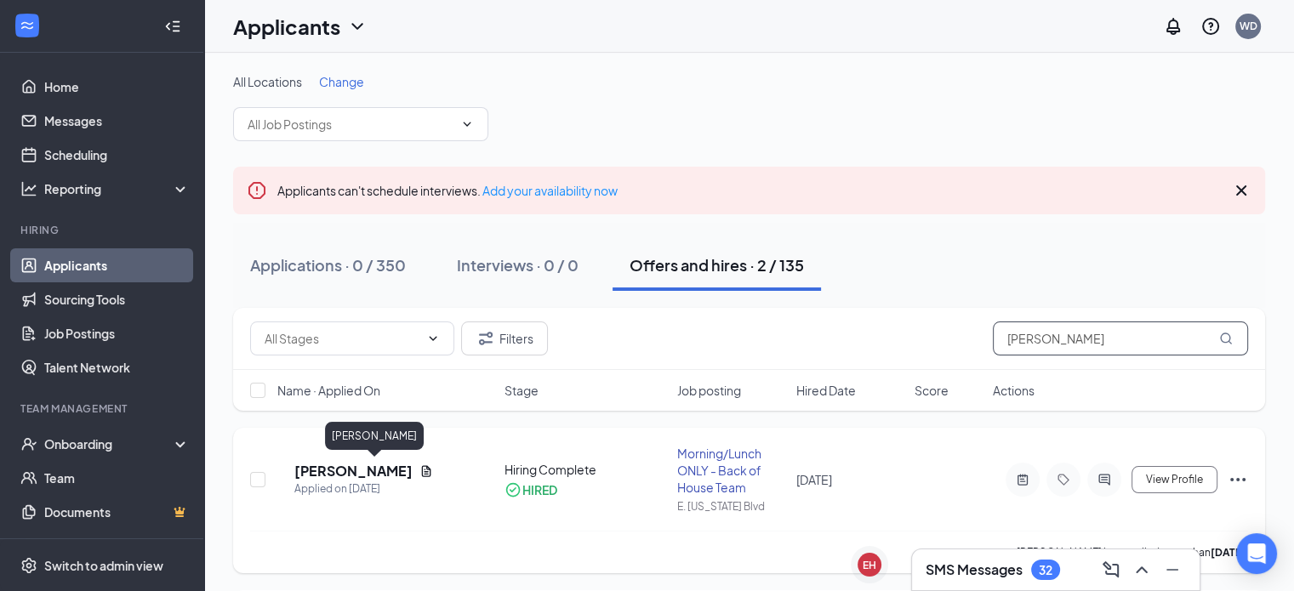
type input "[PERSON_NAME]"
click at [379, 470] on h5 "[PERSON_NAME]" at bounding box center [353, 471] width 118 height 19
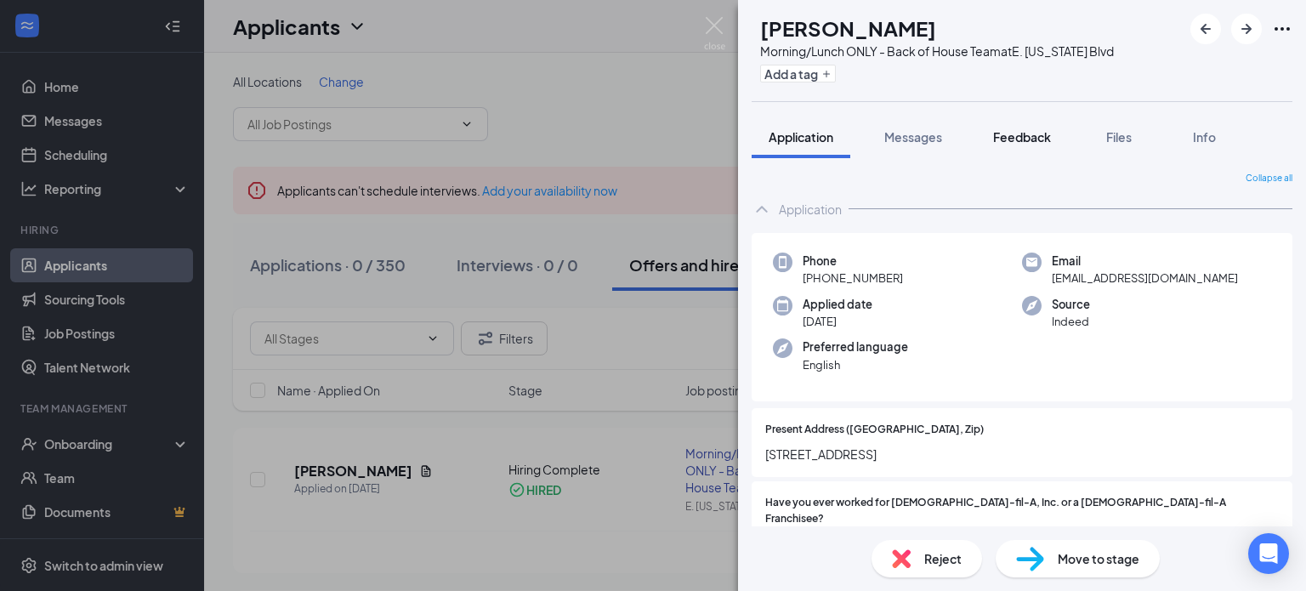
click at [1038, 141] on span "Feedback" at bounding box center [1022, 136] width 58 height 15
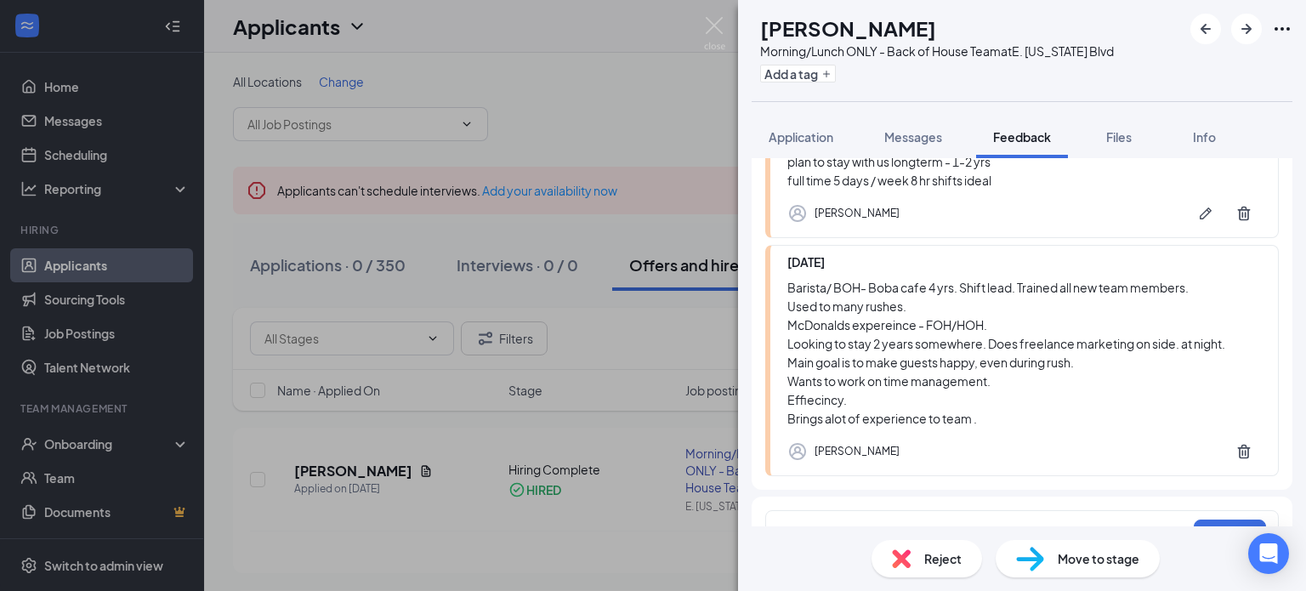
scroll to position [401, 0]
click at [806, 137] on span "Application" at bounding box center [801, 136] width 65 height 15
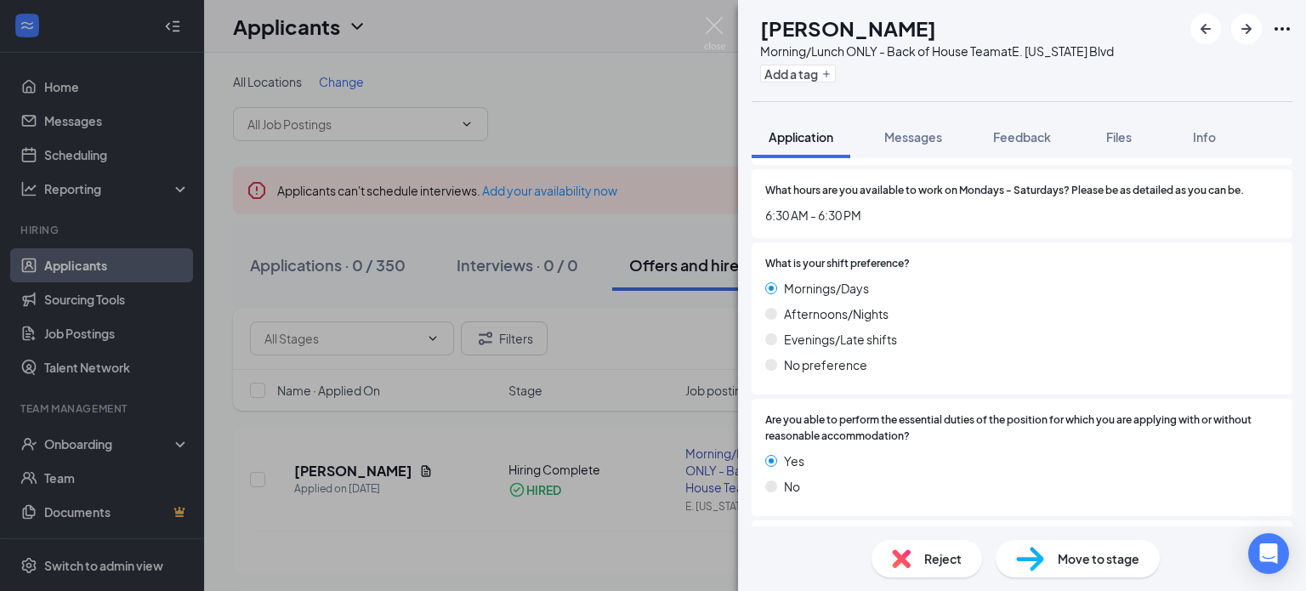
scroll to position [1487, 0]
